Goal: Task Accomplishment & Management: Manage account settings

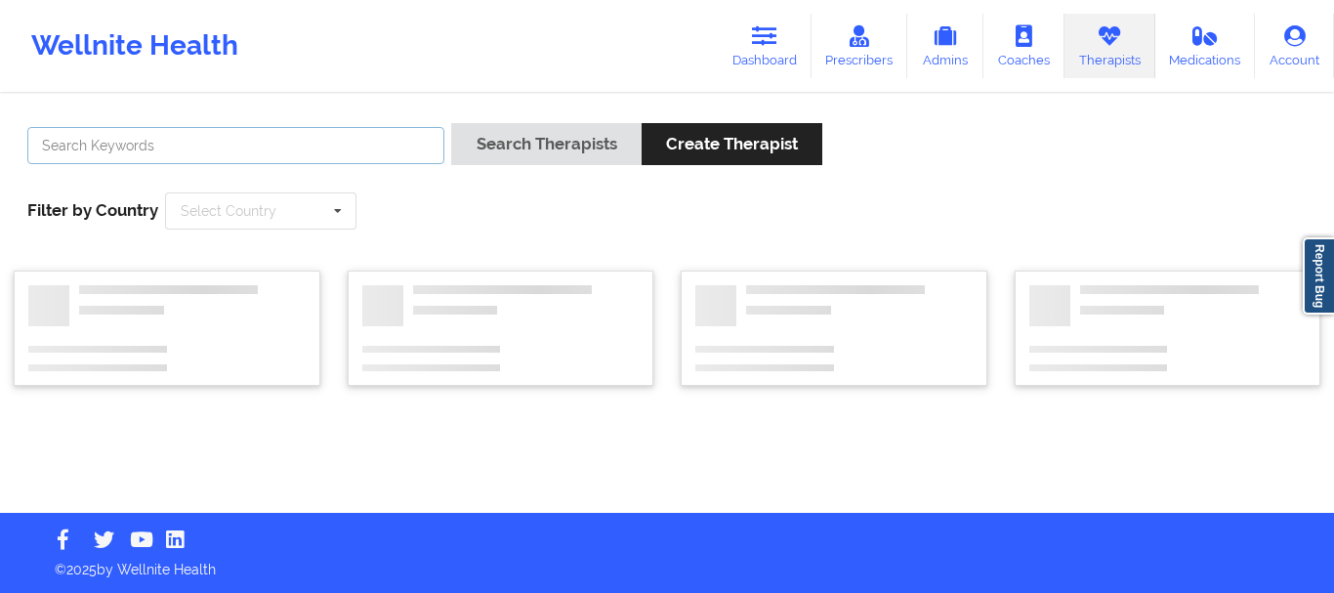
click at [338, 152] on input "text" at bounding box center [235, 145] width 417 height 37
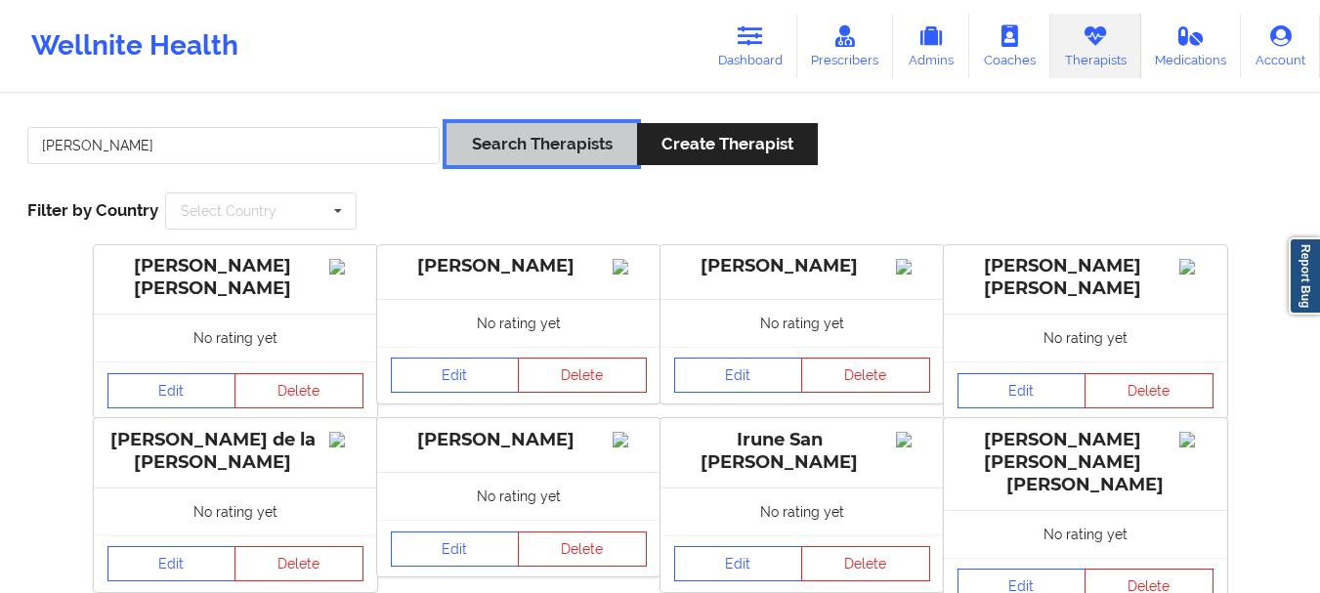
click at [541, 131] on button "Search Therapists" at bounding box center [541, 144] width 190 height 42
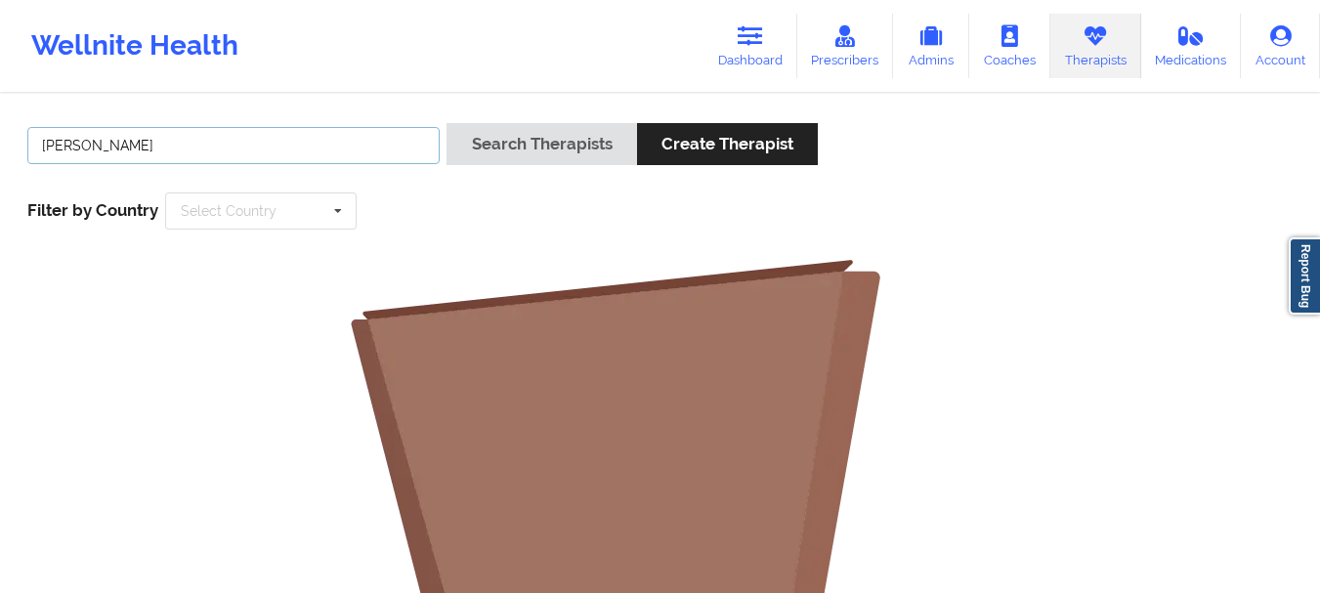
click at [213, 143] on input "[PERSON_NAME]" at bounding box center [233, 145] width 412 height 37
type input "chermora"
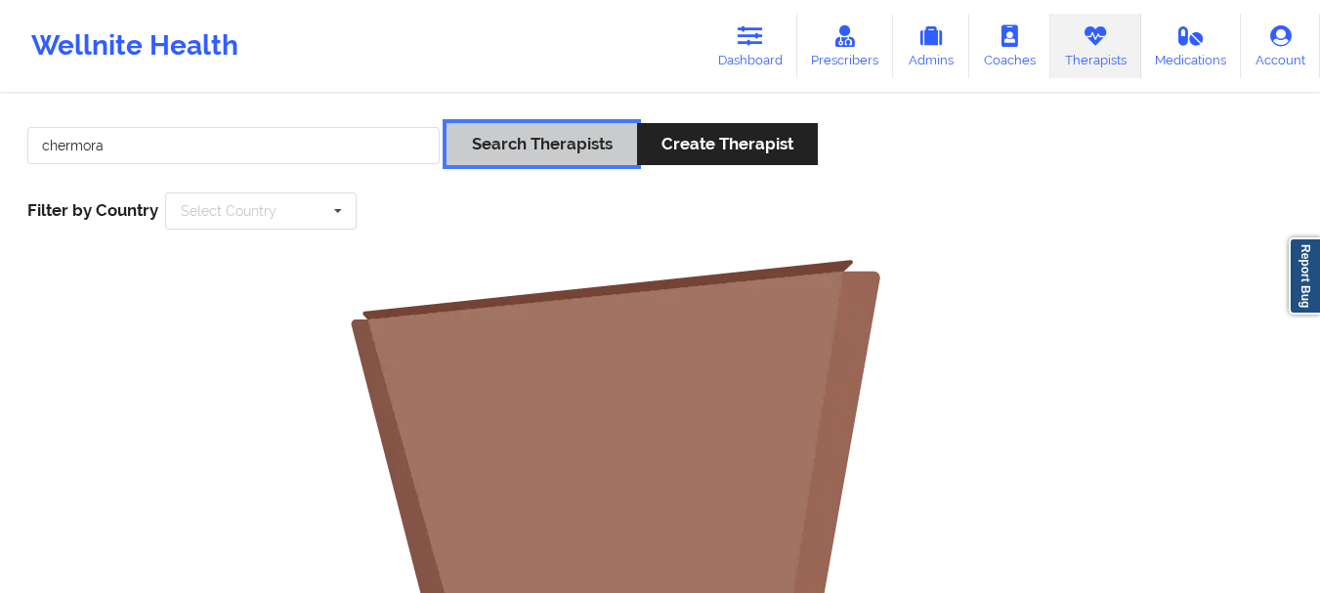
click at [516, 135] on button "Search Therapists" at bounding box center [541, 144] width 190 height 42
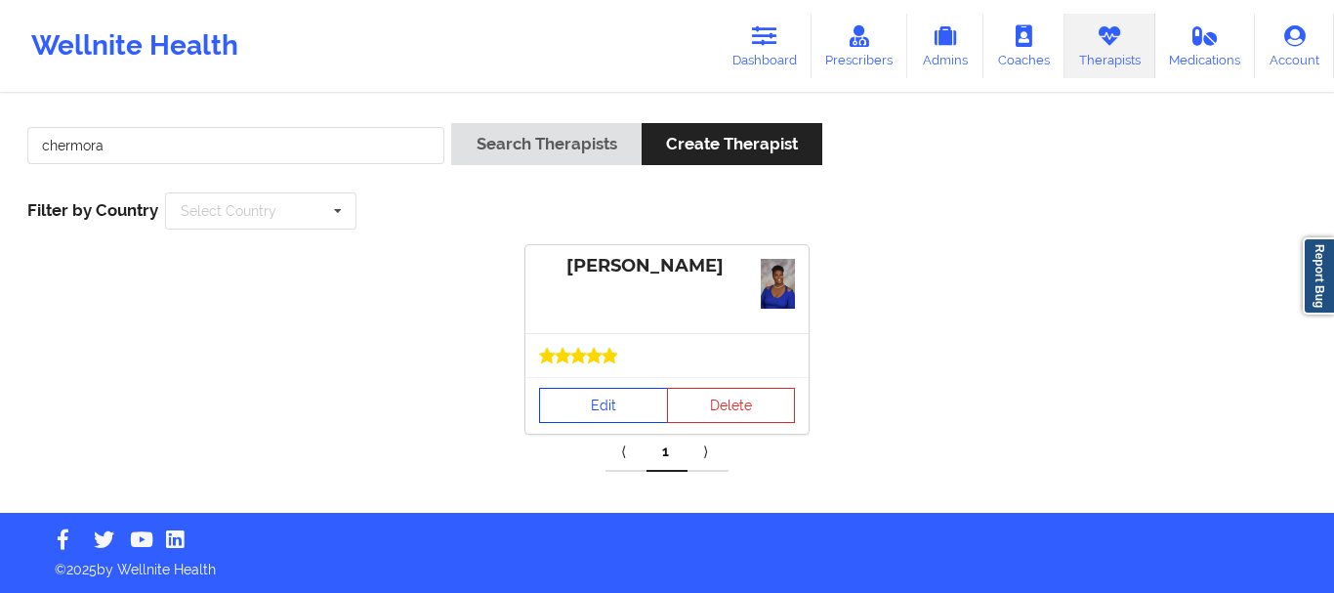
click at [612, 408] on link "Edit" at bounding box center [603, 405] width 129 height 35
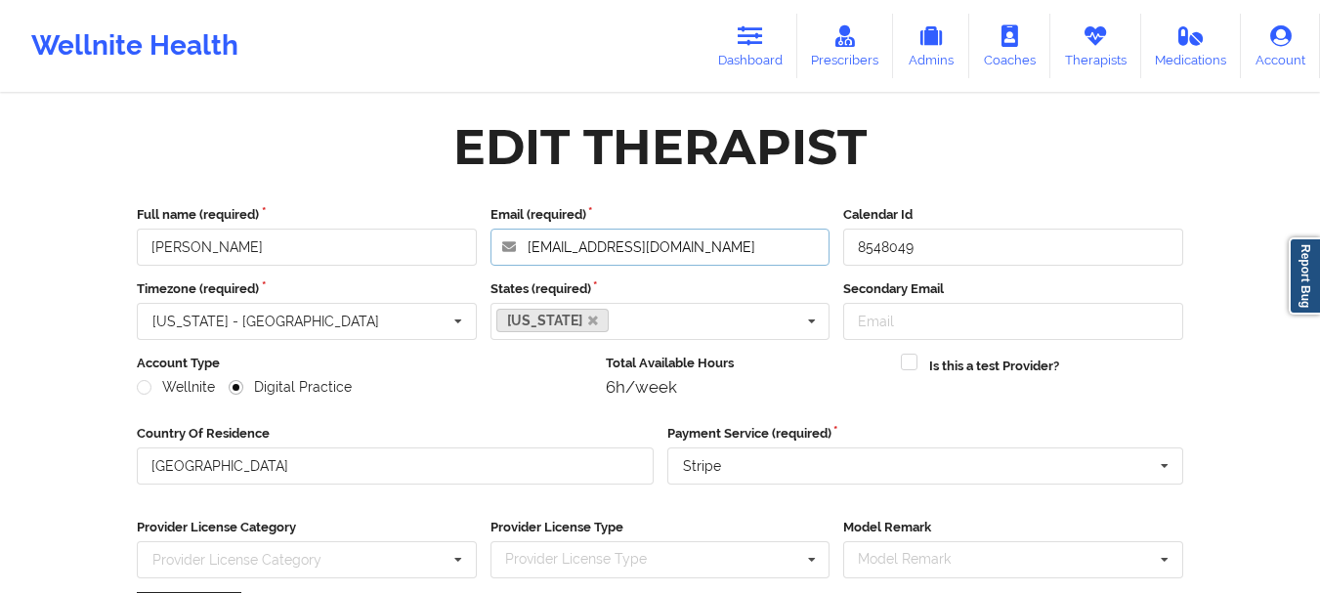
click at [742, 250] on input "[EMAIL_ADDRESS][DOMAIN_NAME]" at bounding box center [660, 247] width 340 height 37
click at [741, 250] on input "[EMAIL_ADDRESS][DOMAIN_NAME]" at bounding box center [660, 247] width 340 height 37
